Goal: Information Seeking & Learning: Learn about a topic

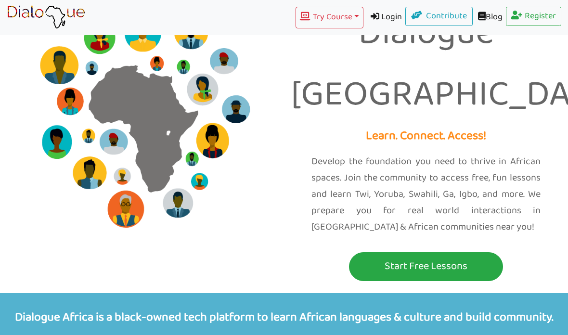
scroll to position [30, 0]
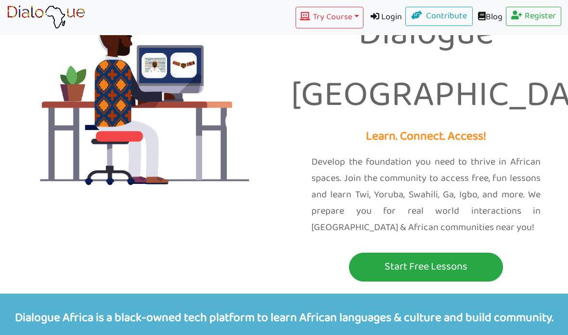
click at [390, 258] on p "Start Free Lessons" at bounding box center [425, 267] width 149 height 18
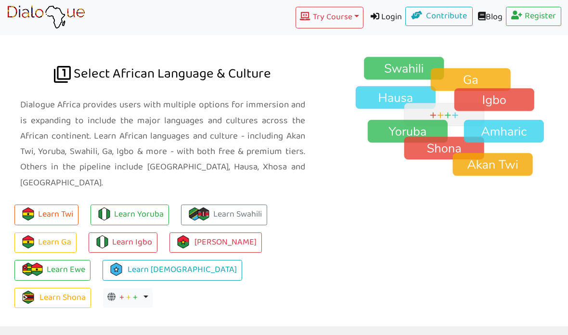
scroll to position [676, 0]
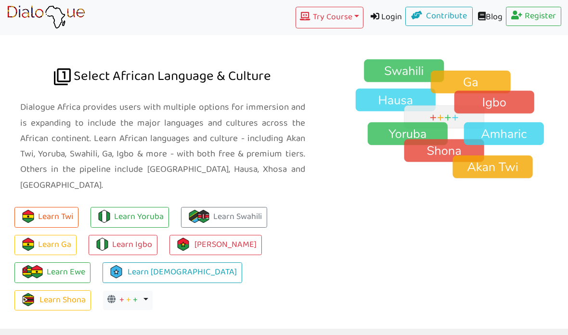
click at [127, 207] on link "Learn Yoruba" at bounding box center [129, 217] width 78 height 21
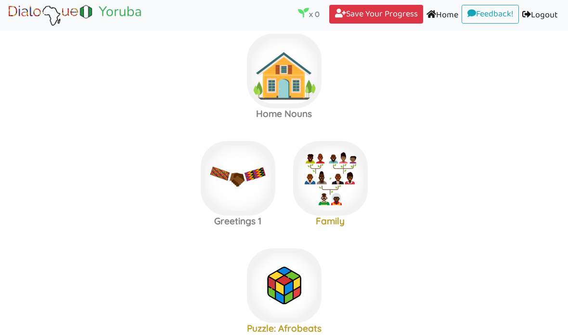
scroll to position [17, 0]
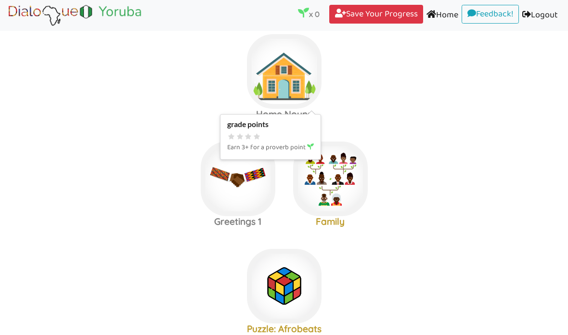
click at [237, 135] on icon at bounding box center [240, 136] width 9 height 7
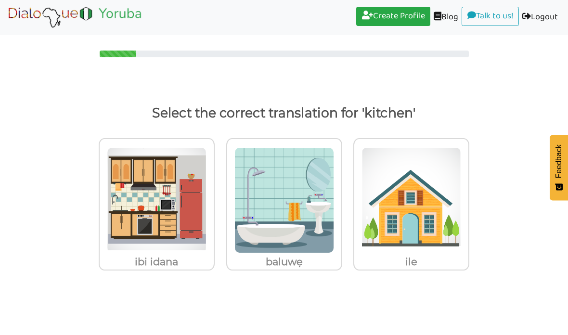
click at [135, 212] on img at bounding box center [157, 200] width 100 height 106
click at [214, 198] on input "ibi idana" at bounding box center [217, 194] width 7 height 7
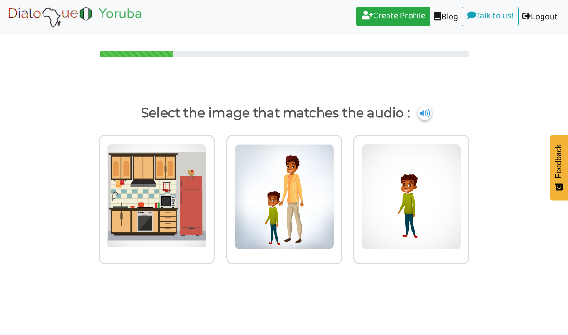
click at [148, 182] on img at bounding box center [157, 197] width 100 height 106
click at [214, 188] on input "radio" at bounding box center [217, 191] width 7 height 7
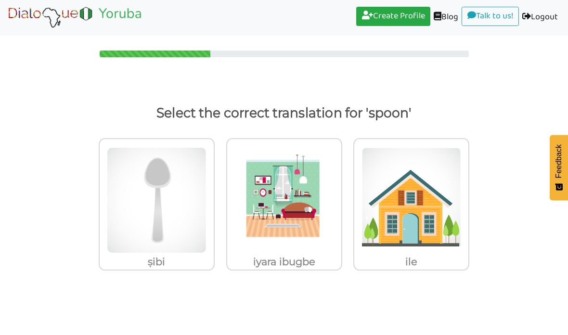
click at [154, 201] on img at bounding box center [157, 200] width 100 height 106
click at [214, 198] on input "ṣibi" at bounding box center [217, 194] width 7 height 7
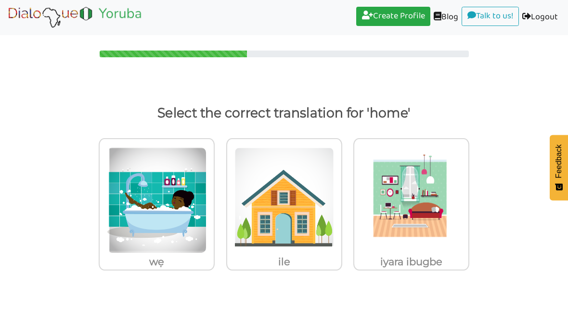
click at [258, 204] on img at bounding box center [284, 200] width 100 height 106
click at [341, 198] on input "ile" at bounding box center [344, 194] width 7 height 7
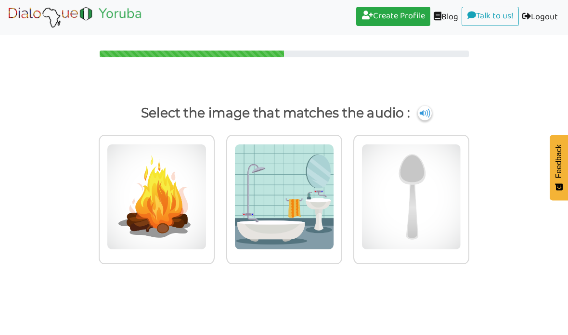
click at [403, 186] on img at bounding box center [411, 197] width 100 height 106
click at [468, 188] on input "radio" at bounding box center [471, 191] width 7 height 7
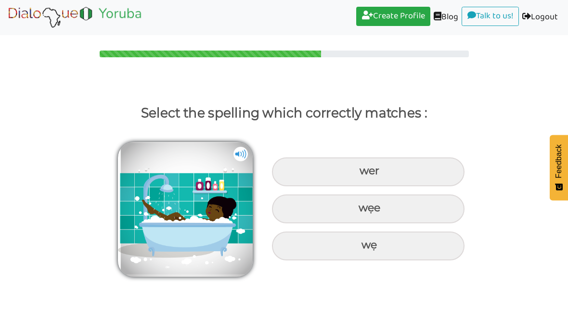
click at [306, 249] on div "wẹ" at bounding box center [368, 245] width 192 height 29
click at [359, 248] on input "wẹ" at bounding box center [362, 245] width 6 height 6
radio input "true"
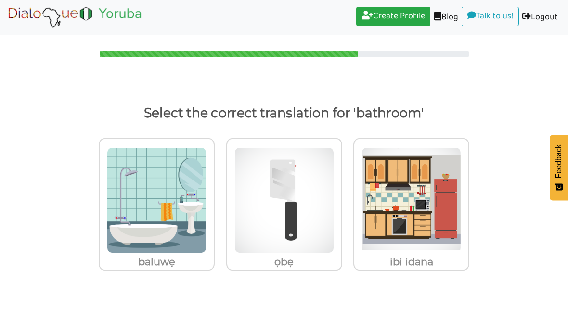
click at [148, 215] on img at bounding box center [157, 200] width 100 height 106
click at [214, 198] on input "baluwẹ" at bounding box center [217, 194] width 7 height 7
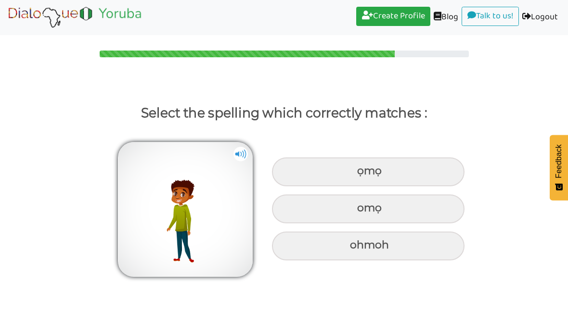
click at [304, 172] on div "ọmọ" at bounding box center [368, 171] width 192 height 29
click at [355, 172] on input "ọmọ" at bounding box center [358, 171] width 6 height 6
radio input "true"
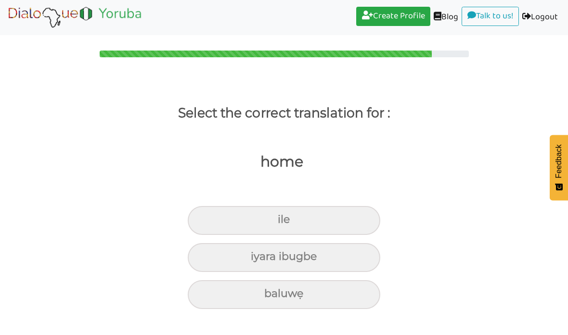
click at [246, 219] on div "ile" at bounding box center [284, 220] width 192 height 29
click at [279, 219] on input "ile" at bounding box center [282, 220] width 6 height 6
radio input "true"
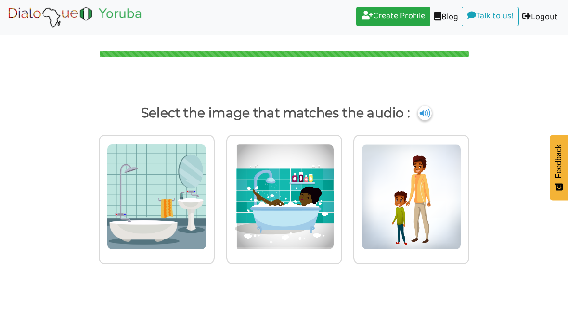
click at [429, 108] on img at bounding box center [425, 113] width 14 height 14
click at [129, 168] on img at bounding box center [157, 197] width 100 height 106
click at [214, 188] on input "radio" at bounding box center [217, 191] width 7 height 7
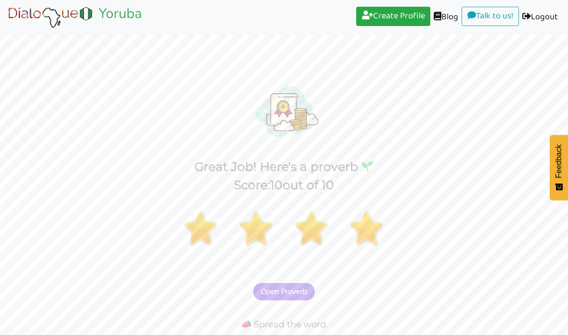
click at [281, 297] on button "Open Proverb" at bounding box center [284, 291] width 62 height 17
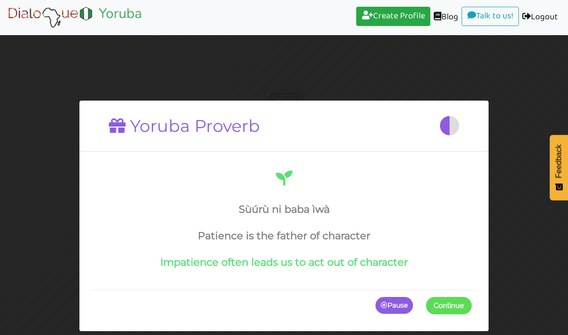
click at [369, 120] on div "Yoruba Proverb" at bounding box center [284, 126] width 389 height 34
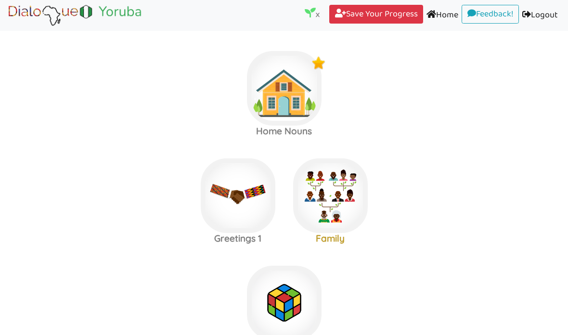
scroll to position [8, 0]
